Goal: Information Seeking & Learning: Learn about a topic

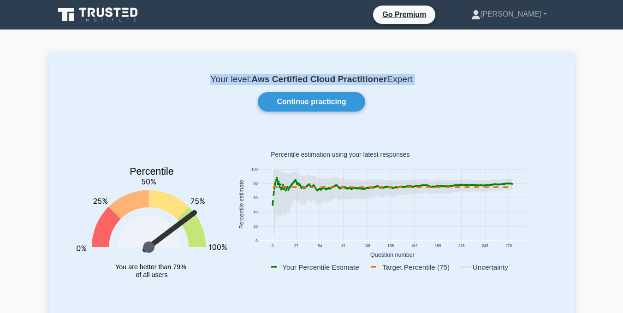
drag, startPoint x: 50, startPoint y: 52, endPoint x: 130, endPoint y: 86, distance: 86.6
click at [130, 86] on div "Your level: Aws Certified Cloud Practitioner Expert Continue practicing Percent…" at bounding box center [312, 191] width 526 height 278
click at [190, 123] on div "Your level: Aws Certified Cloud Practitioner Expert Continue practicing Percent…" at bounding box center [312, 191] width 526 height 278
click at [432, 178] on rect at bounding box center [392, 204] width 269 height 77
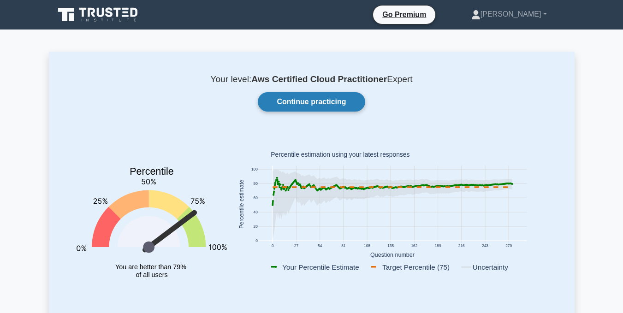
click at [327, 101] on link "Continue practicing" at bounding box center [311, 101] width 107 height 19
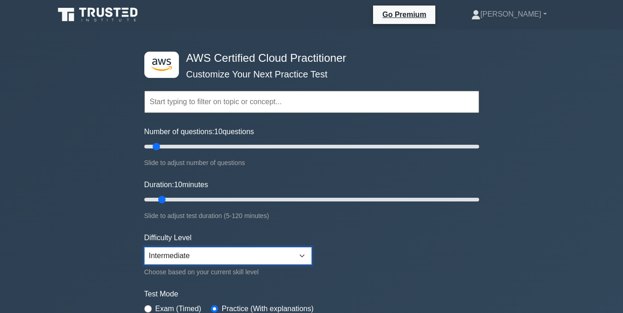
click at [269, 256] on select "Beginner Intermediate Expert" at bounding box center [227, 256] width 167 height 18
select select "expert"
click at [144, 247] on select "Beginner Intermediate Expert" at bounding box center [227, 256] width 167 height 18
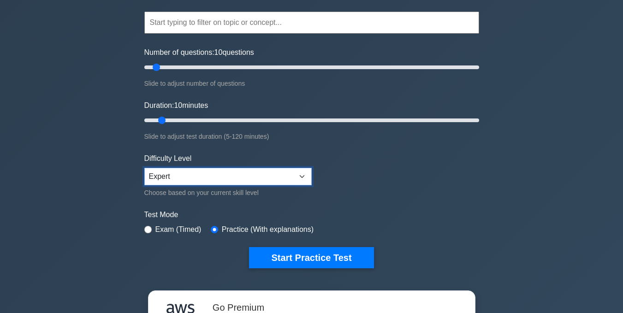
scroll to position [92, 0]
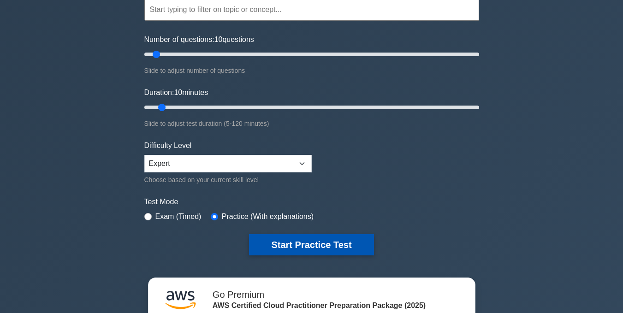
click at [285, 251] on button "Start Practice Test" at bounding box center [311, 244] width 124 height 21
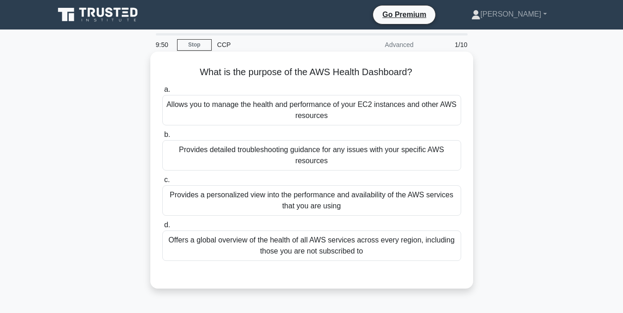
click at [304, 212] on div "Provides a personalized view into the performance and availability of the AWS s…" at bounding box center [311, 200] width 299 height 30
click at [162, 183] on input "c. Provides a personalized view into the performance and availability of the AW…" at bounding box center [162, 180] width 0 height 6
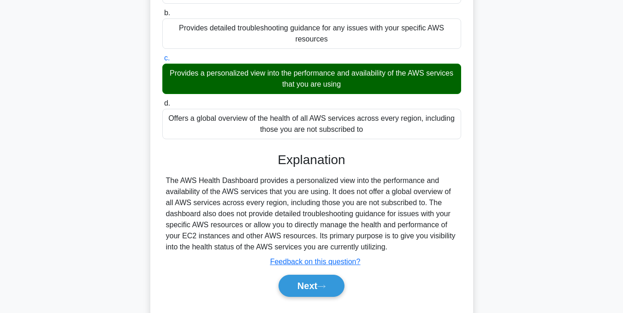
scroll to position [138, 0]
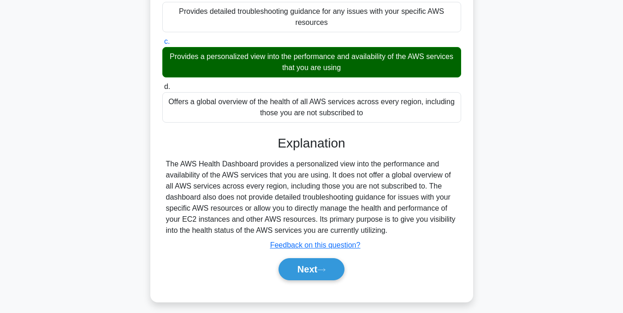
click at [322, 258] on div "Next" at bounding box center [311, 269] width 299 height 30
drag, startPoint x: 322, startPoint y: 267, endPoint x: 314, endPoint y: 254, distance: 14.5
click at [321, 267] on button "Next" at bounding box center [311, 269] width 66 height 22
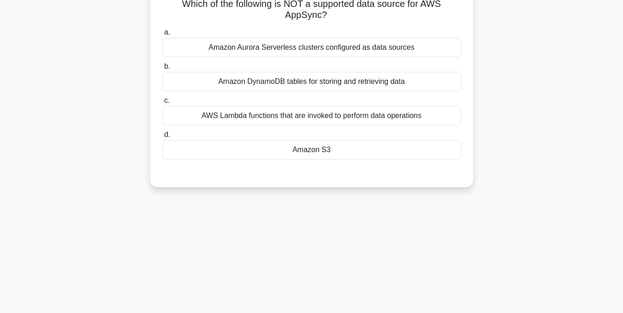
scroll to position [0, 0]
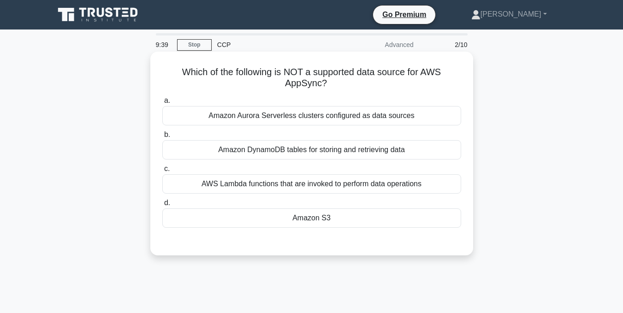
click at [298, 220] on div "Amazon S3" at bounding box center [311, 217] width 299 height 19
click at [162, 206] on input "d. Amazon S3" at bounding box center [162, 203] width 0 height 6
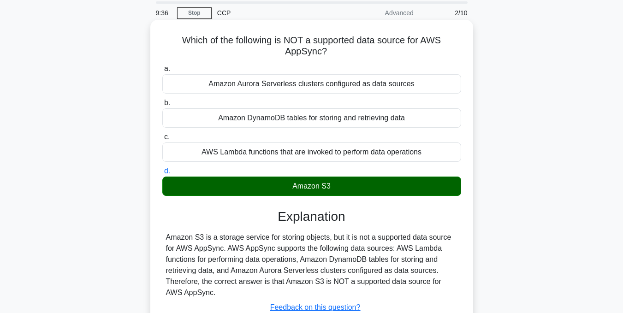
scroll to position [138, 0]
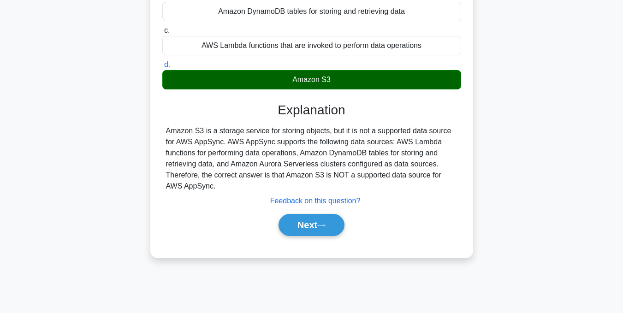
click at [302, 238] on div "Next" at bounding box center [311, 225] width 299 height 30
click at [304, 228] on button "Next" at bounding box center [311, 225] width 66 height 22
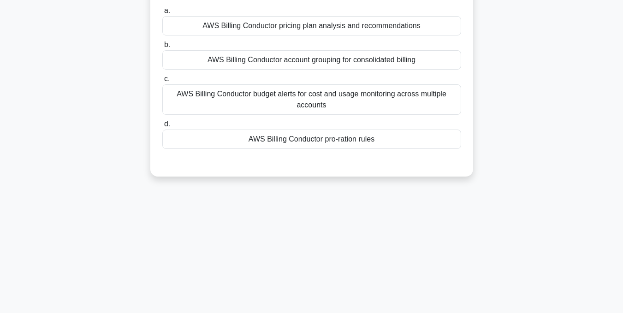
scroll to position [46, 0]
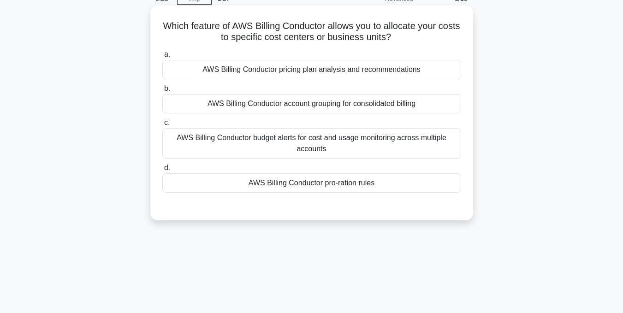
click at [310, 187] on div "AWS Billing Conductor pro-ration rules" at bounding box center [311, 182] width 299 height 19
click at [162, 171] on input "d. AWS Billing Conductor pro-ration rules" at bounding box center [162, 168] width 0 height 6
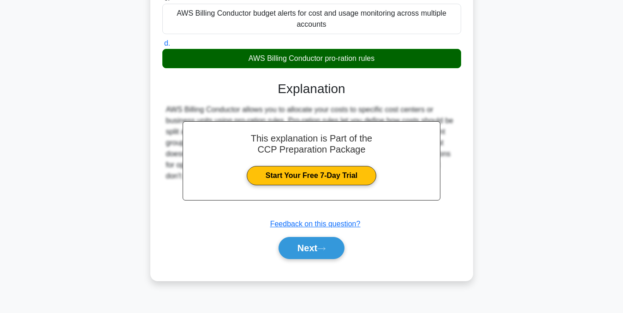
scroll to position [185, 0]
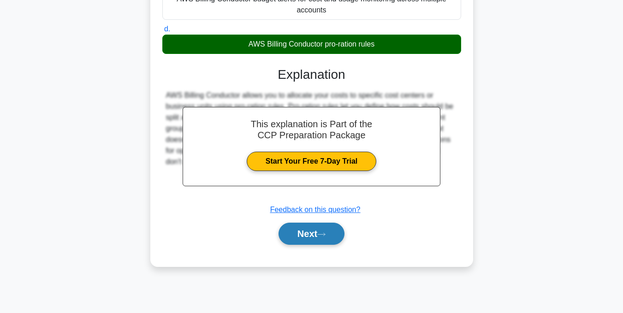
click at [313, 226] on button "Next" at bounding box center [311, 234] width 66 height 22
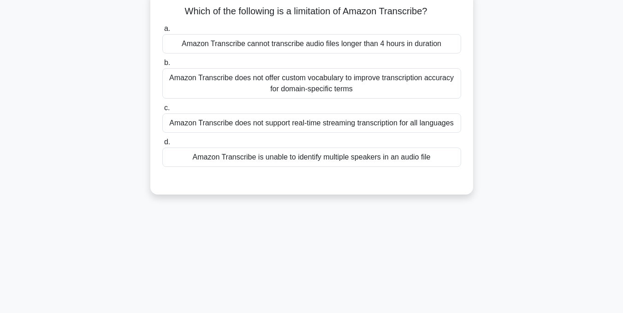
scroll to position [47, 0]
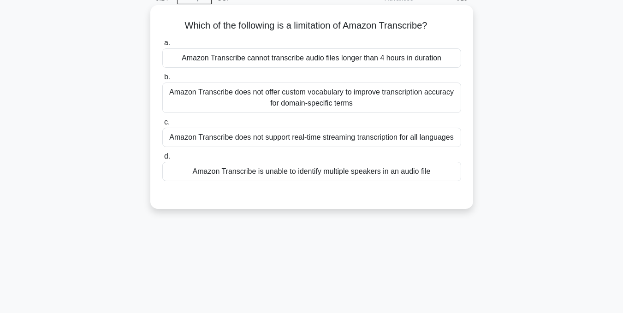
click at [308, 178] on div "Amazon Transcribe is unable to identify multiple speakers in an audio file" at bounding box center [311, 171] width 299 height 19
click at [162, 160] on input "d. Amazon Transcribe is unable to identify multiple speakers in an audio file" at bounding box center [162, 157] width 0 height 6
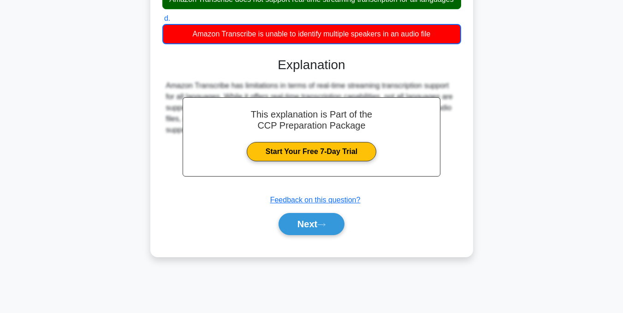
scroll to position [185, 0]
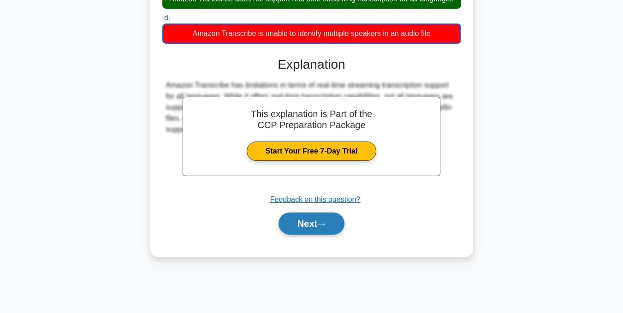
click at [312, 230] on button "Next" at bounding box center [311, 224] width 66 height 22
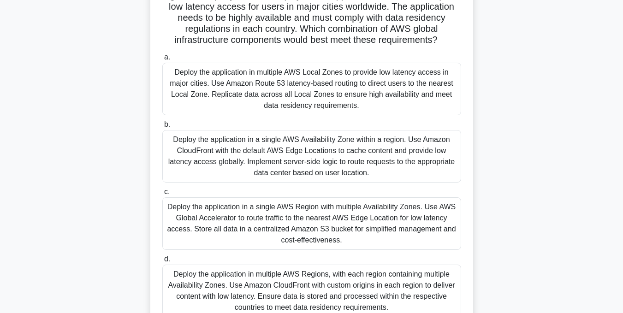
scroll to position [93, 0]
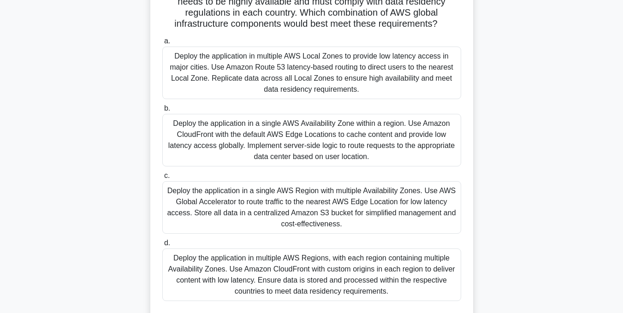
click at [341, 291] on div "Deploy the application in multiple AWS Regions, with each region containing mul…" at bounding box center [311, 275] width 299 height 53
click at [162, 246] on input "d. Deploy the application in multiple AWS Regions, with each region containing …" at bounding box center [162, 243] width 0 height 6
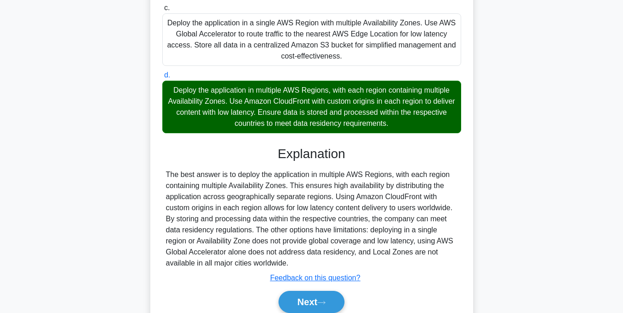
scroll to position [277, 0]
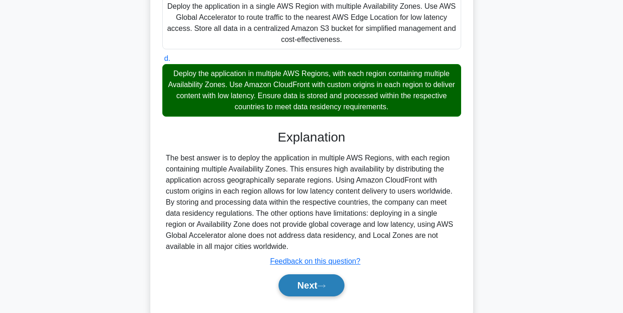
click at [324, 287] on icon at bounding box center [321, 285] width 7 height 3
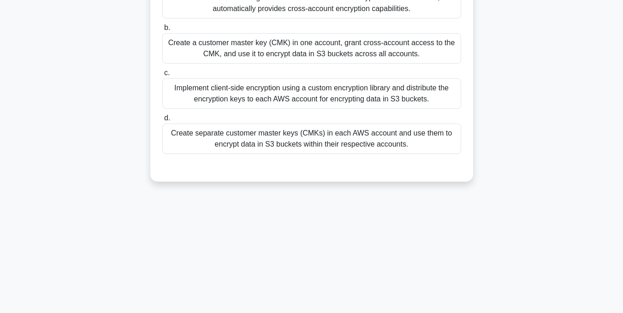
scroll to position [47, 0]
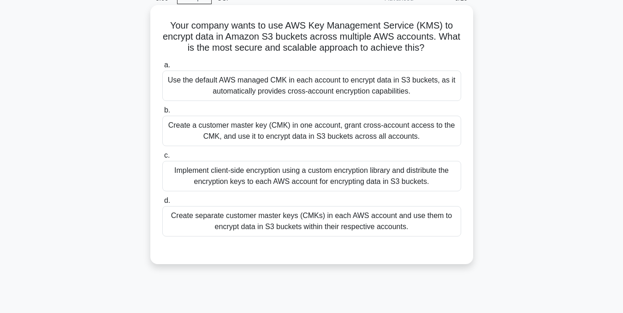
click at [302, 83] on div "Use the default AWS managed CMK in each account to encrypt data in S3 buckets, …" at bounding box center [311, 86] width 299 height 30
click at [162, 68] on input "a. Use the default AWS managed CMK in each account to encrypt data in S3 bucket…" at bounding box center [162, 65] width 0 height 6
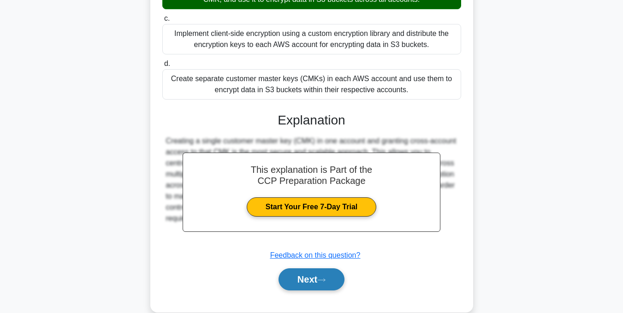
scroll to position [185, 0]
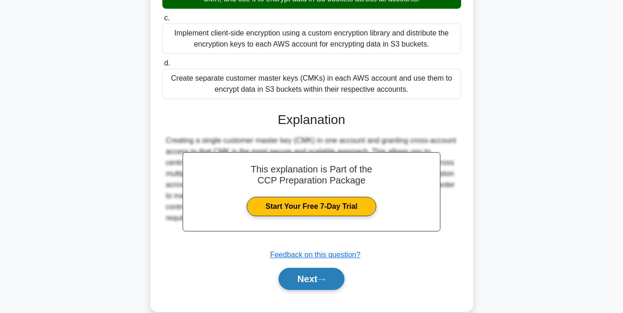
click at [289, 283] on button "Next" at bounding box center [311, 279] width 66 height 22
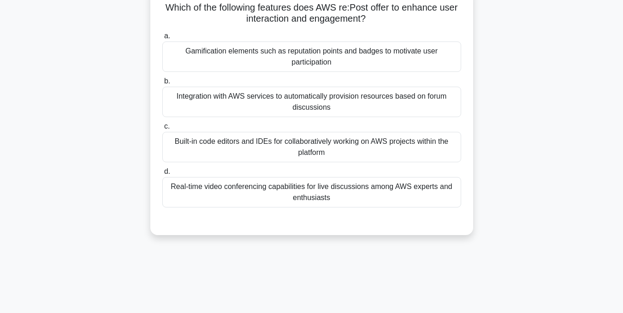
scroll to position [47, 0]
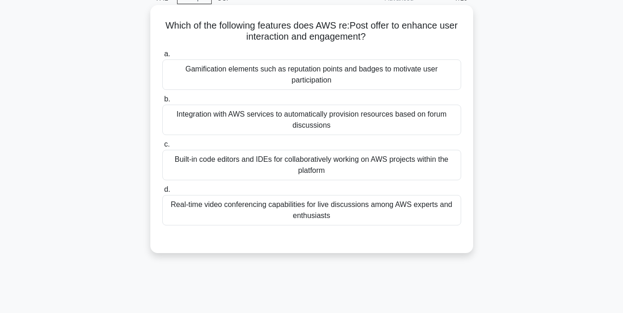
click at [325, 224] on div "Real-time video conferencing capabilities for live discussions among AWS expert…" at bounding box center [311, 210] width 299 height 30
click at [162, 193] on input "d. Real-time video conferencing capabilities for live discussions among AWS exp…" at bounding box center [162, 190] width 0 height 6
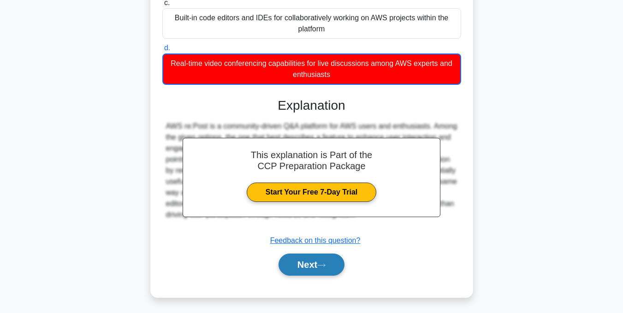
scroll to position [190, 0]
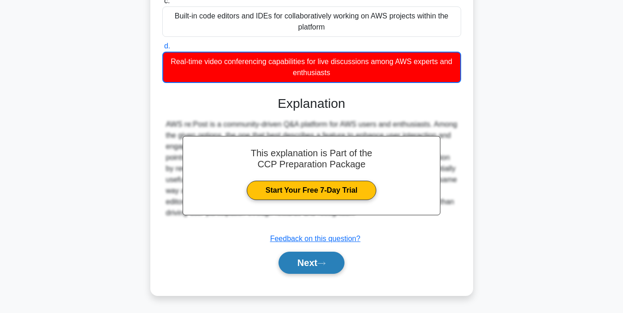
click at [308, 263] on button "Next" at bounding box center [311, 263] width 66 height 22
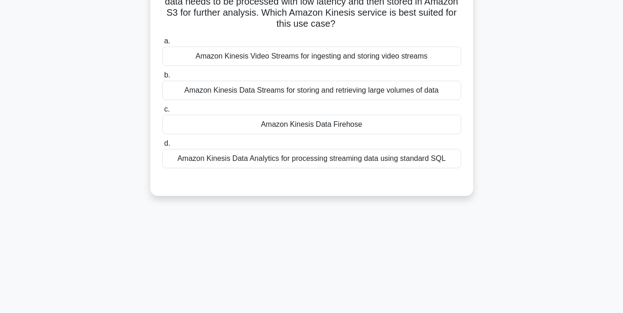
scroll to position [47, 0]
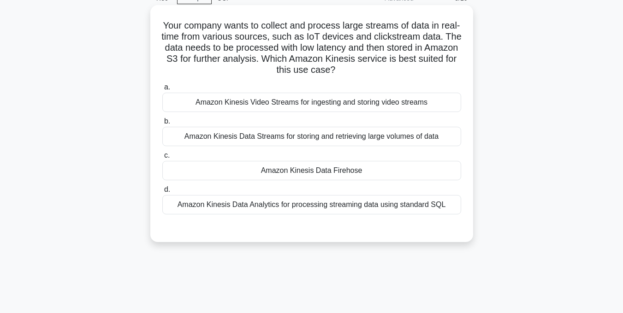
click at [278, 175] on div "Amazon Kinesis Data Firehose" at bounding box center [311, 170] width 299 height 19
click at [162, 159] on input "c. Amazon Kinesis Data Firehose" at bounding box center [162, 156] width 0 height 6
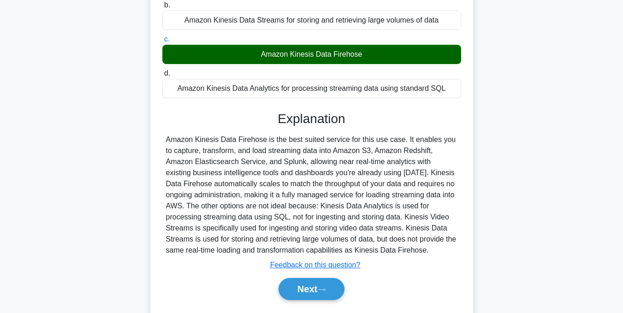
scroll to position [189, 0]
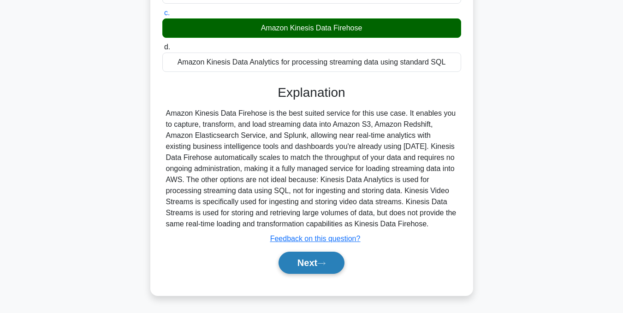
click at [326, 267] on button "Next" at bounding box center [311, 263] width 66 height 22
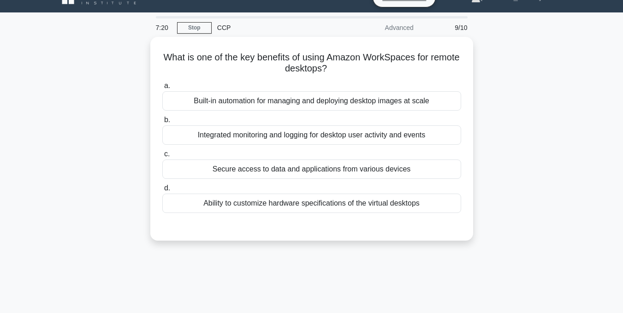
scroll to position [0, 0]
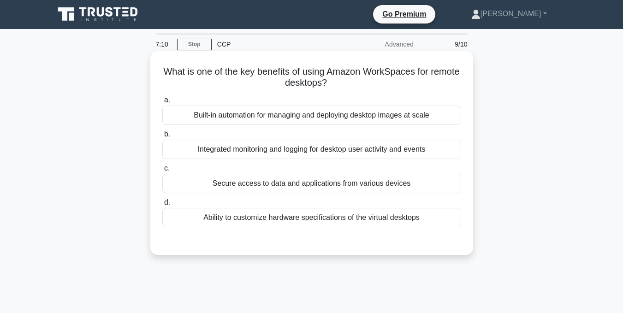
click at [348, 113] on div "Built-in automation for managing and deploying desktop images at scale" at bounding box center [311, 115] width 299 height 19
click at [162, 103] on input "a. Built-in automation for managing and deploying desktop images at scale" at bounding box center [162, 100] width 0 height 6
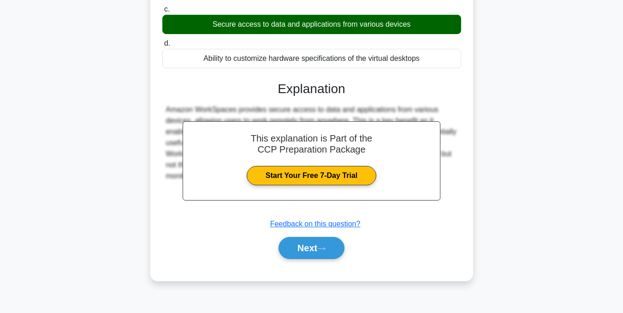
scroll to position [185, 0]
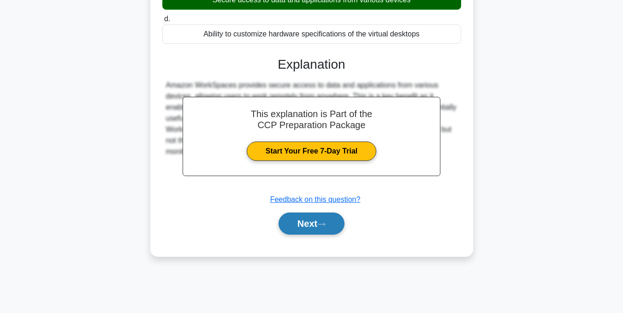
click at [335, 225] on button "Next" at bounding box center [311, 224] width 66 height 22
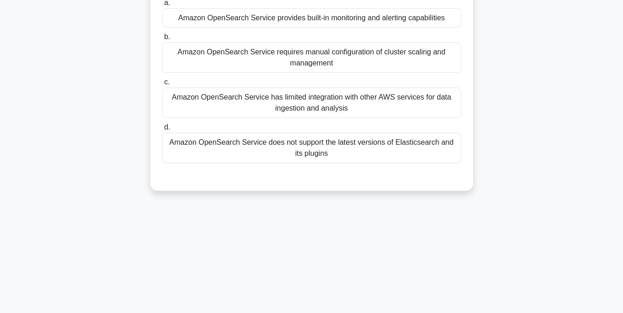
scroll to position [47, 0]
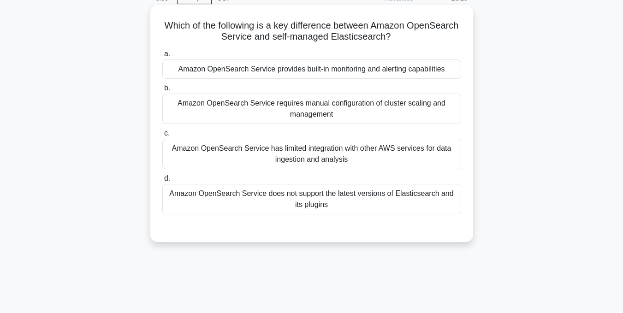
click at [339, 208] on div "Amazon OpenSearch Service does not support the latest versions of Elasticsearch…" at bounding box center [311, 199] width 299 height 30
click at [162, 182] on input "d. Amazon OpenSearch Service does not support the latest versions of Elasticsea…" at bounding box center [162, 179] width 0 height 6
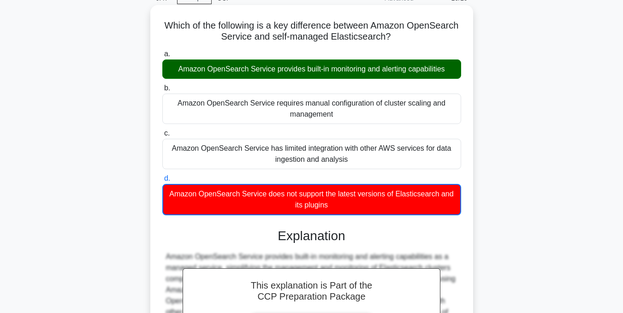
scroll to position [185, 0]
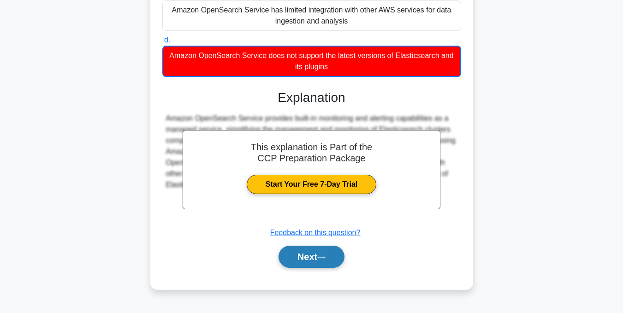
click at [315, 265] on button "Next" at bounding box center [311, 257] width 66 height 22
